Goal: Information Seeking & Learning: Learn about a topic

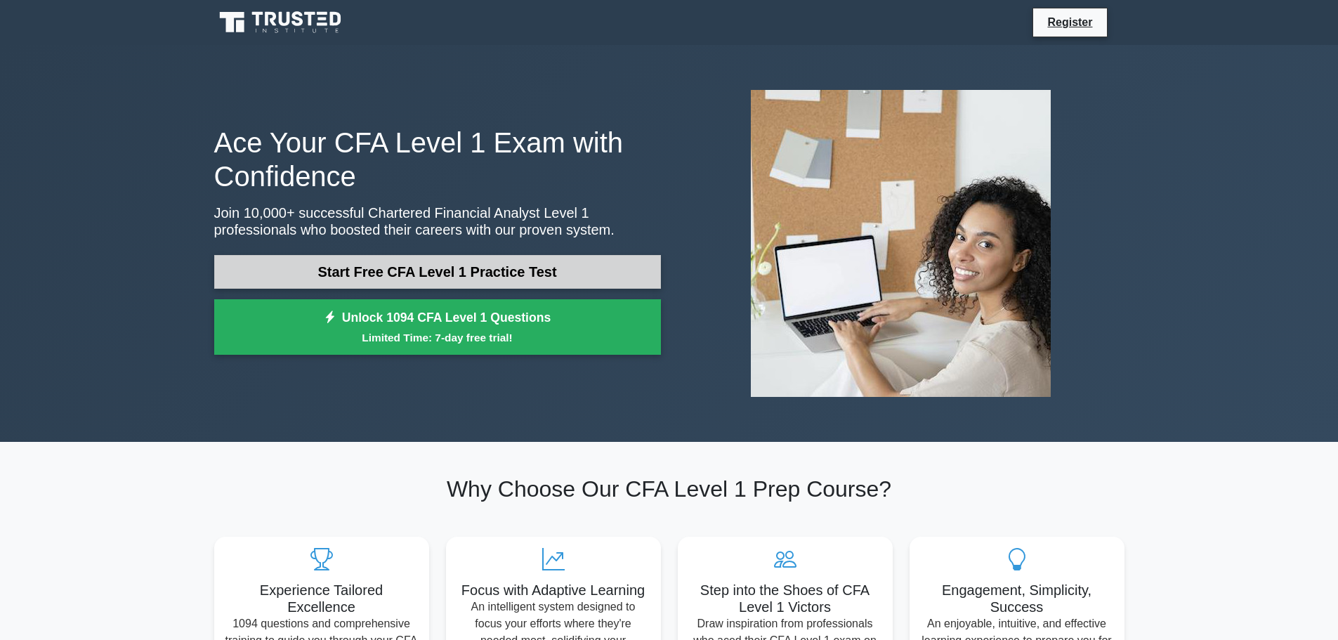
click at [564, 268] on link "Start Free CFA Level 1 Practice Test" at bounding box center [437, 272] width 447 height 34
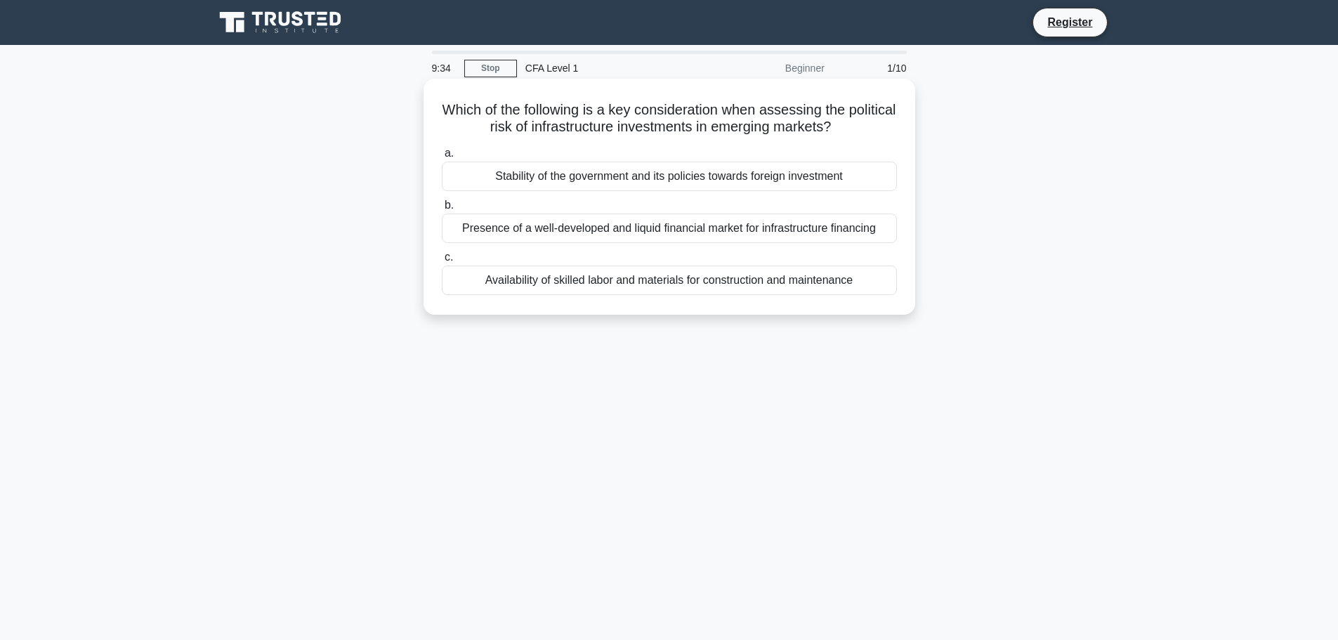
click at [861, 171] on div "Stability of the government and its policies towards foreign investment" at bounding box center [669, 177] width 455 height 30
click at [442, 158] on input "a. Stability of the government and its policies towards foreign investment" at bounding box center [442, 153] width 0 height 9
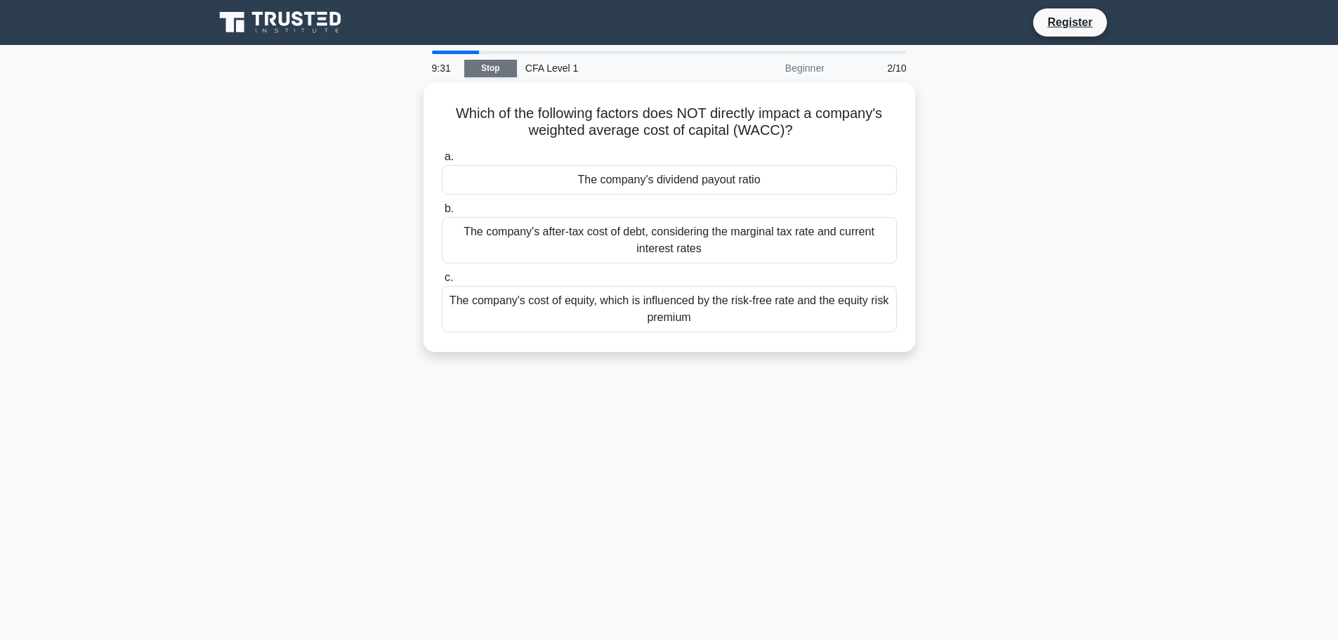
click at [503, 71] on link "Stop" at bounding box center [490, 69] width 53 height 18
